Goal: Information Seeking & Learning: Learn about a topic

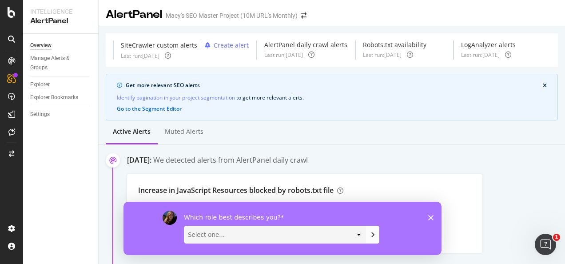
drag, startPoint x: 431, startPoint y: 215, endPoint x: 554, endPoint y: 414, distance: 233.8
click at [431, 215] on icon "Close survey" at bounding box center [430, 217] width 5 height 5
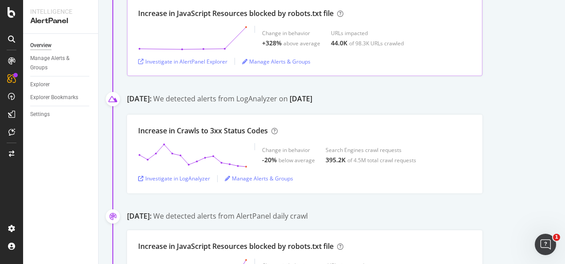
scroll to position [178, 0]
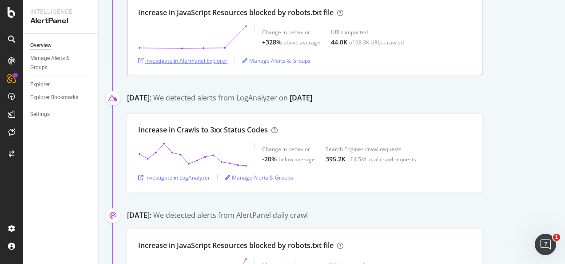
click at [212, 64] on div "Investigate in AlertPanel Explorer" at bounding box center [182, 61] width 89 height 8
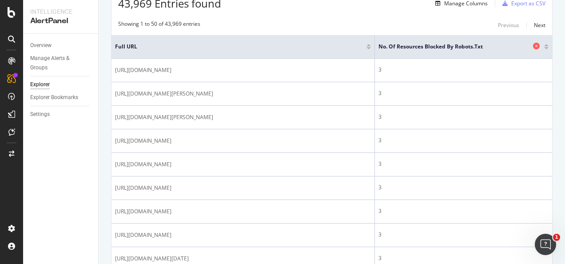
scroll to position [133, 0]
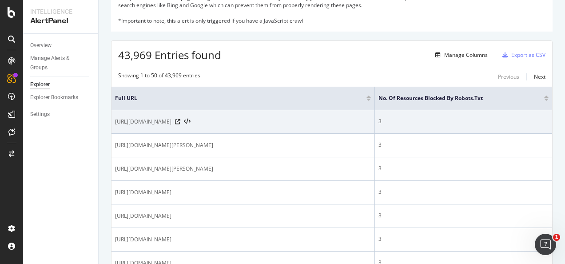
click at [508, 132] on td "3" at bounding box center [463, 122] width 177 height 24
click at [171, 126] on span "https://www.macys.com/shop/product/deux-par-deux-girl-long-sleeve-cotton-jersey…" at bounding box center [143, 121] width 56 height 9
click at [191, 125] on icon at bounding box center [187, 122] width 7 height 6
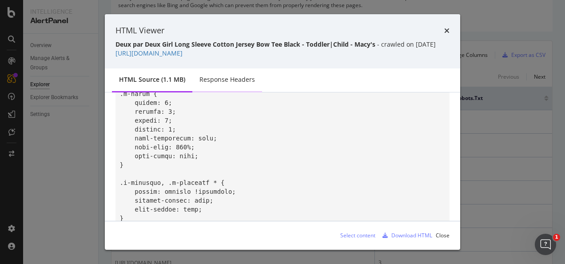
click at [204, 82] on div "Response Headers" at bounding box center [227, 80] width 70 height 24
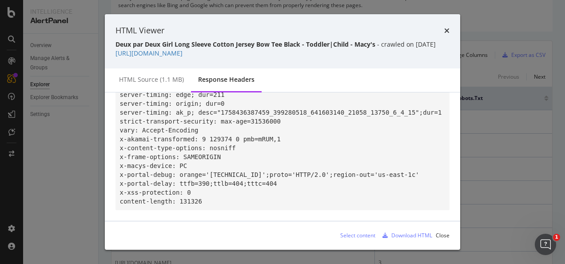
click at [446, 31] on icon "times" at bounding box center [446, 30] width 5 height 7
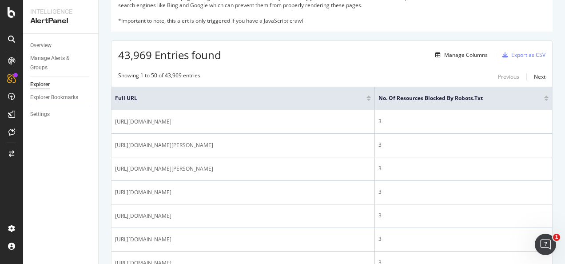
scroll to position [0, 0]
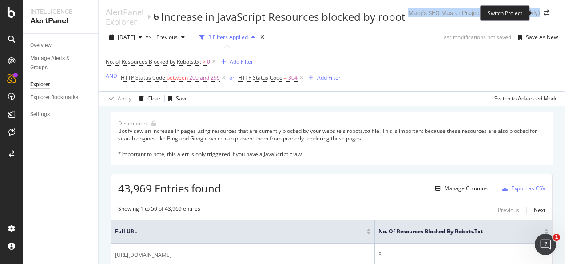
drag, startPoint x: 401, startPoint y: 12, endPoint x: 534, endPoint y: 12, distance: 133.3
click at [534, 12] on div "AlertPanel Explorer Increase in JavaScript Resources blocked by robots.txt file…" at bounding box center [332, 17] width 452 height 20
copy div "Macy's SEO Master Project (10M URL's Monthly)"
